Goal: Information Seeking & Learning: Compare options

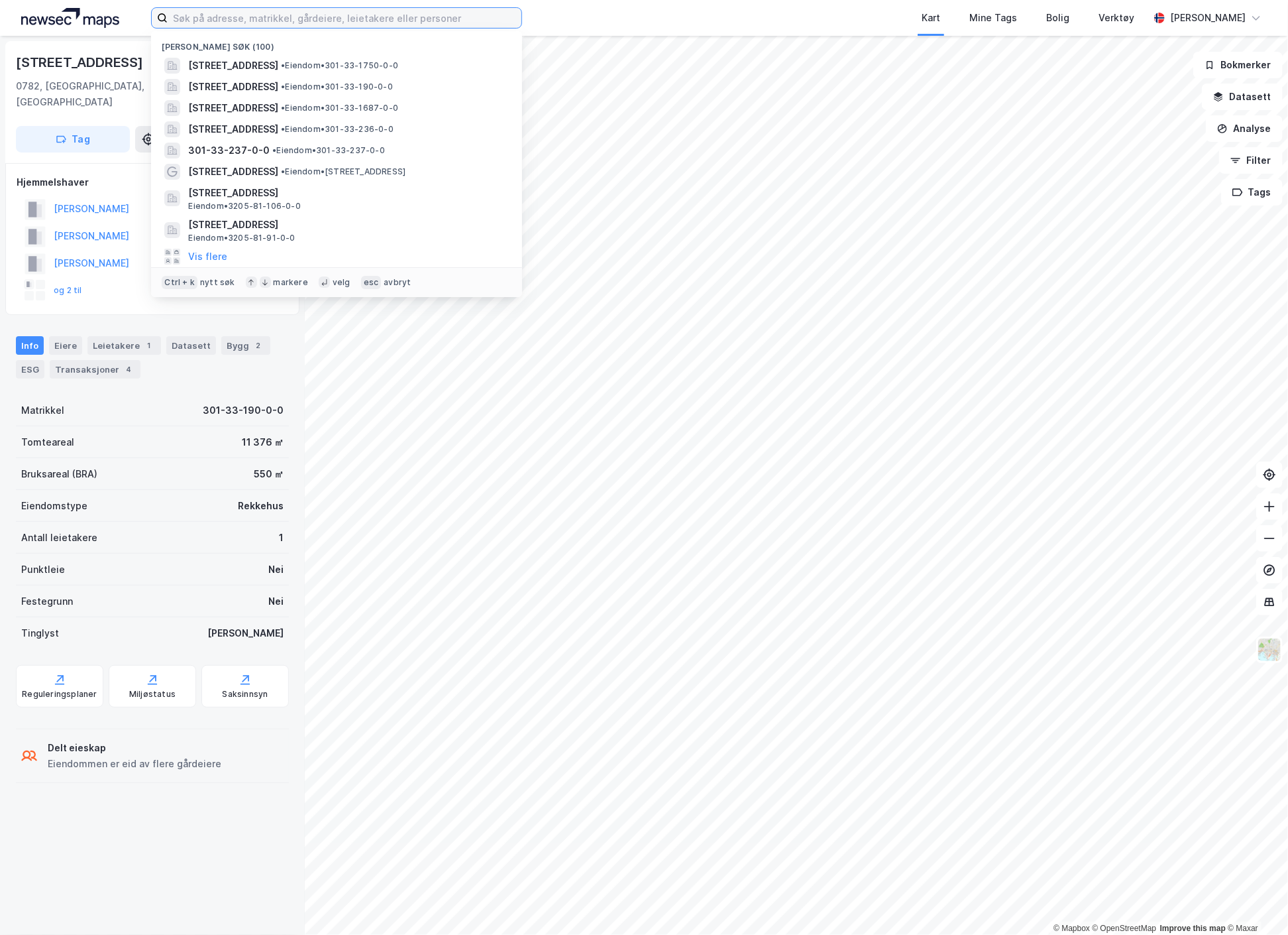
click at [231, 21] on input at bounding box center [344, 17] width 353 height 20
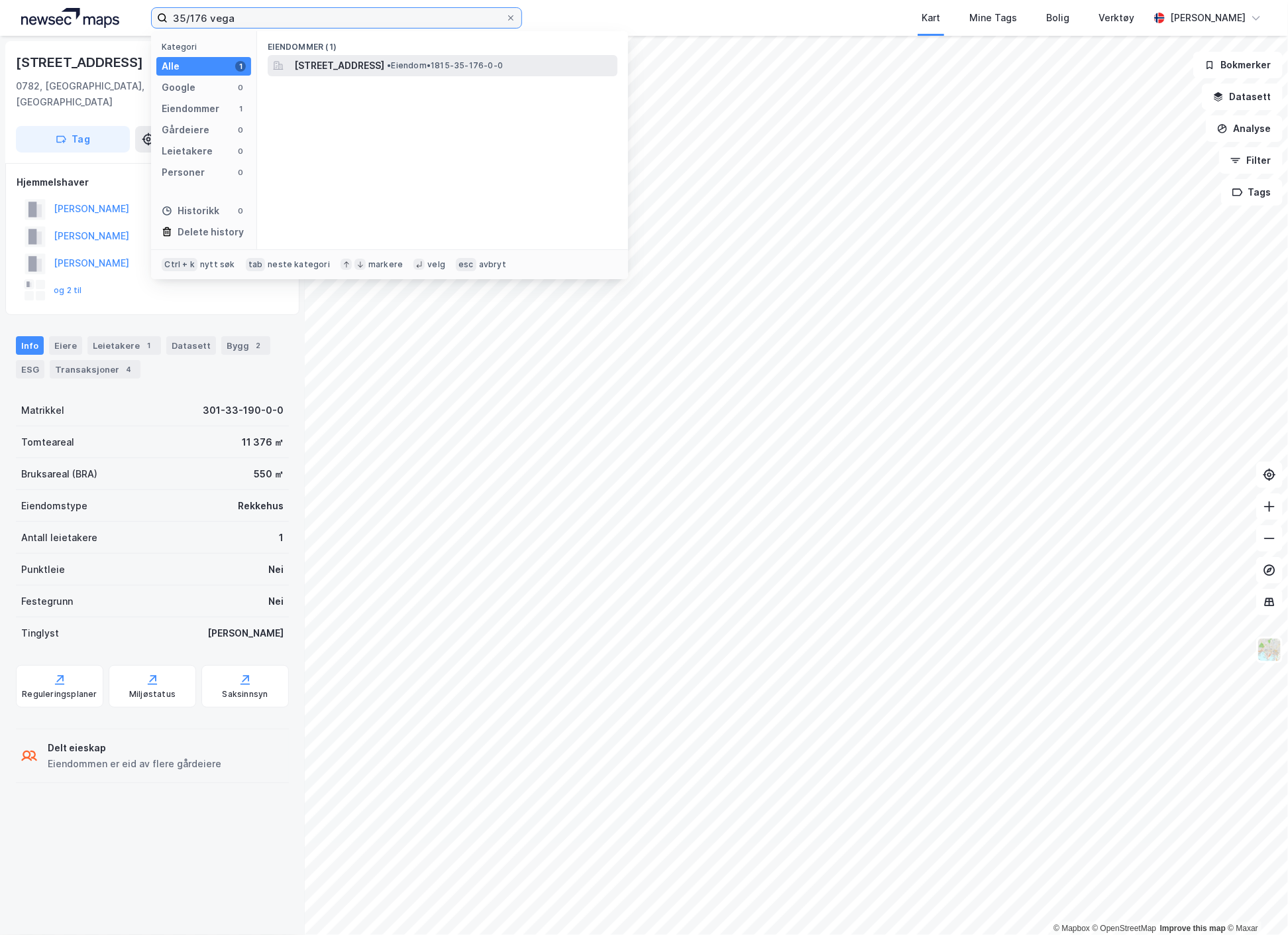
type input "35/176 vega"
click at [319, 68] on span "[STREET_ADDRESS]" at bounding box center [339, 65] width 90 height 16
